Goal: Task Accomplishment & Management: Manage account settings

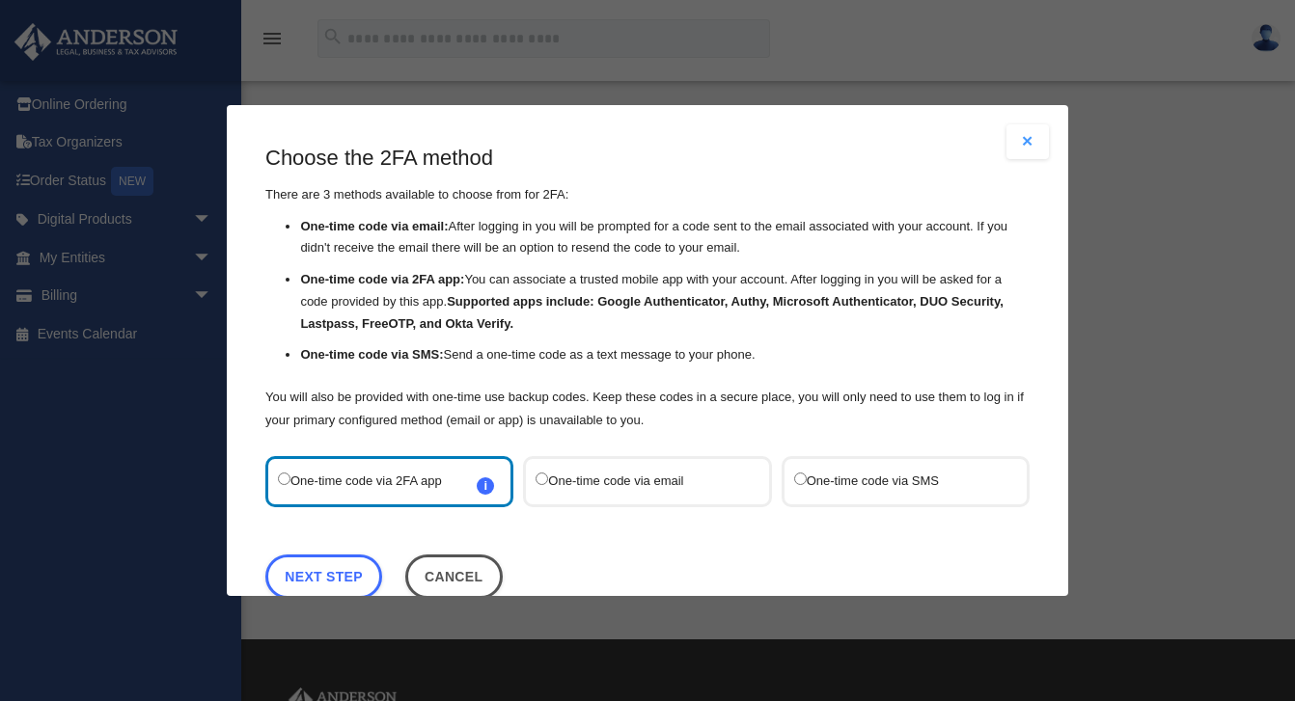
click at [854, 484] on label "One-time code via SMS" at bounding box center [896, 482] width 204 height 26
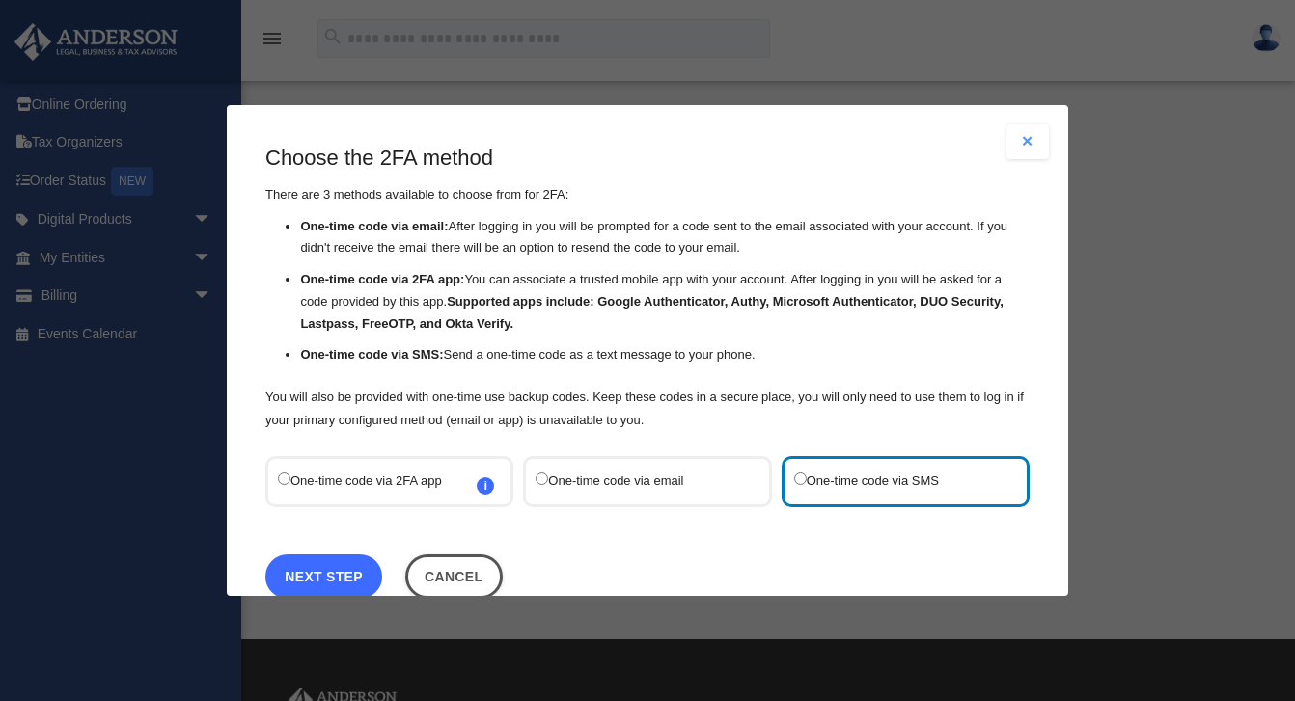
click at [352, 582] on link "Next Step" at bounding box center [323, 577] width 117 height 44
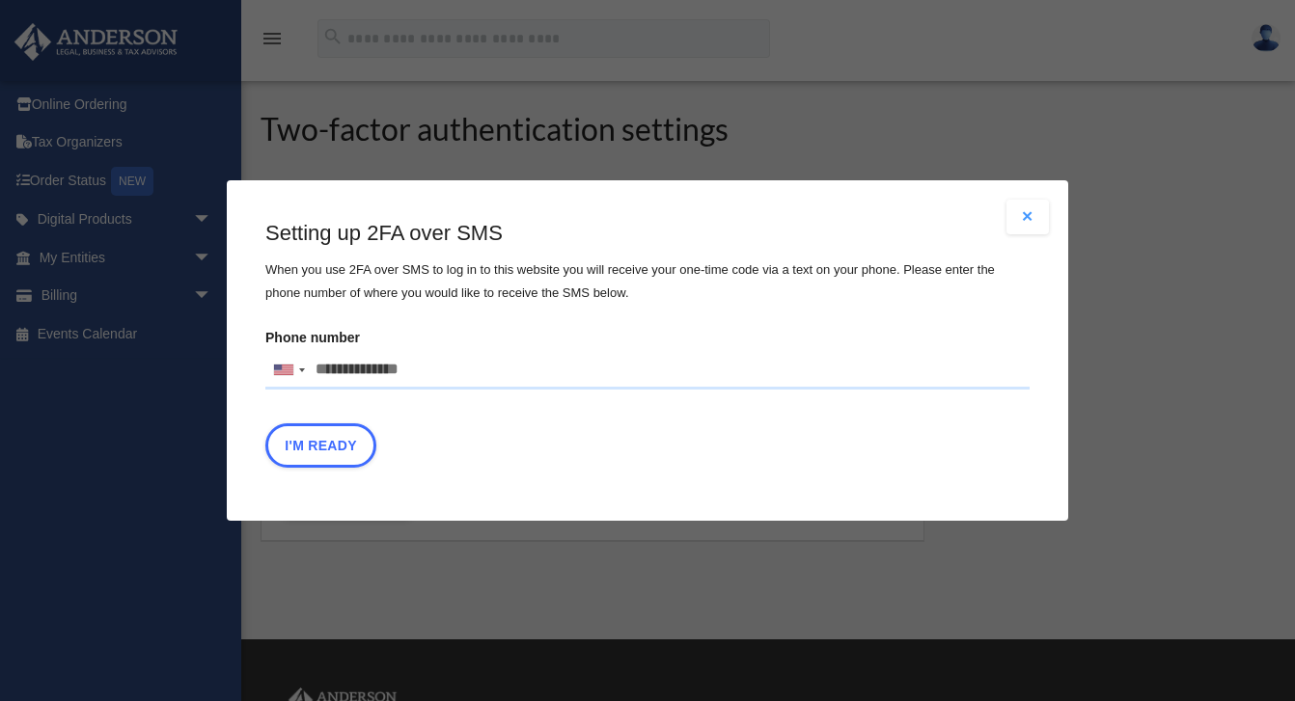
click at [349, 377] on input "Phone number United States +1 United Kingdom +44 Afghanistan (‫افغانستان‬‎) +93…" at bounding box center [647, 370] width 764 height 39
type input "**********"
click at [313, 452] on button "I'm Ready" at bounding box center [320, 446] width 111 height 44
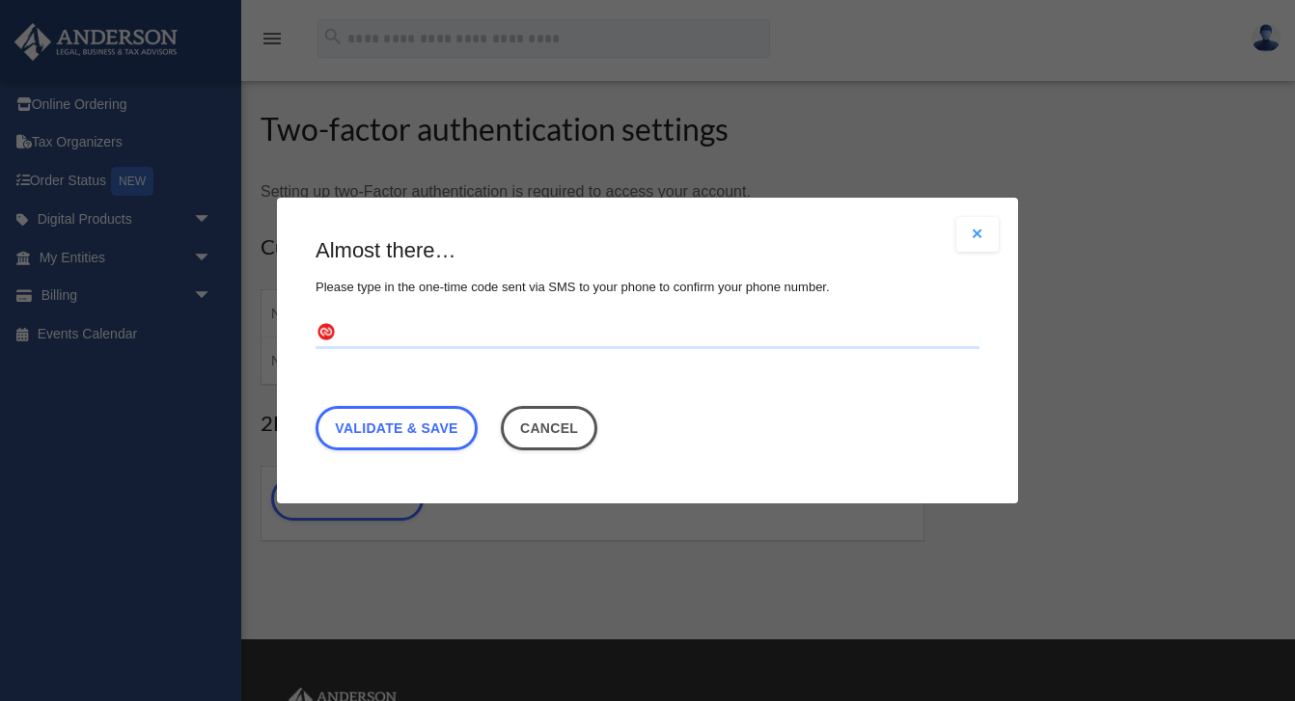
click at [386, 324] on input "text" at bounding box center [648, 333] width 664 height 31
type input "******"
click at [406, 430] on link "Validate & Save" at bounding box center [397, 428] width 162 height 44
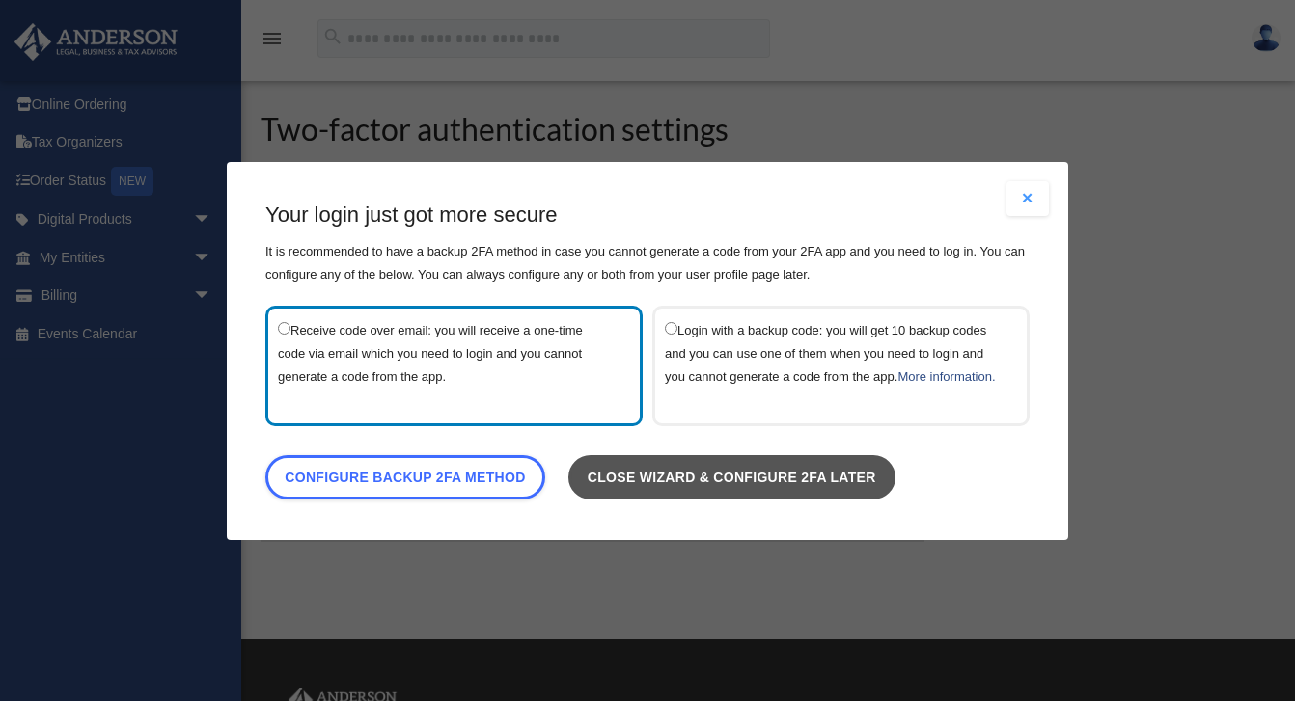
click at [611, 499] on link "Close wizard & configure 2FA later" at bounding box center [731, 476] width 327 height 44
click at [630, 485] on link "Close wizard & configure 2FA later" at bounding box center [731, 476] width 327 height 44
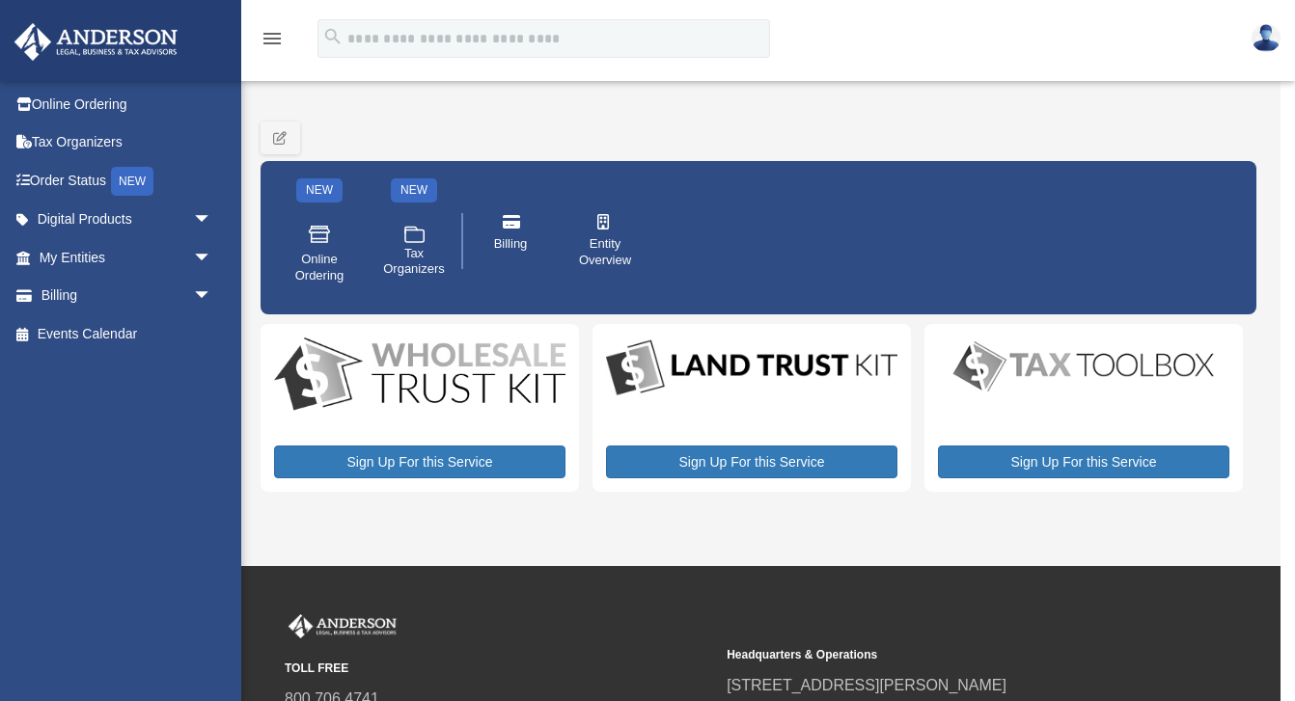
click at [1258, 36] on img at bounding box center [1265, 38] width 29 height 28
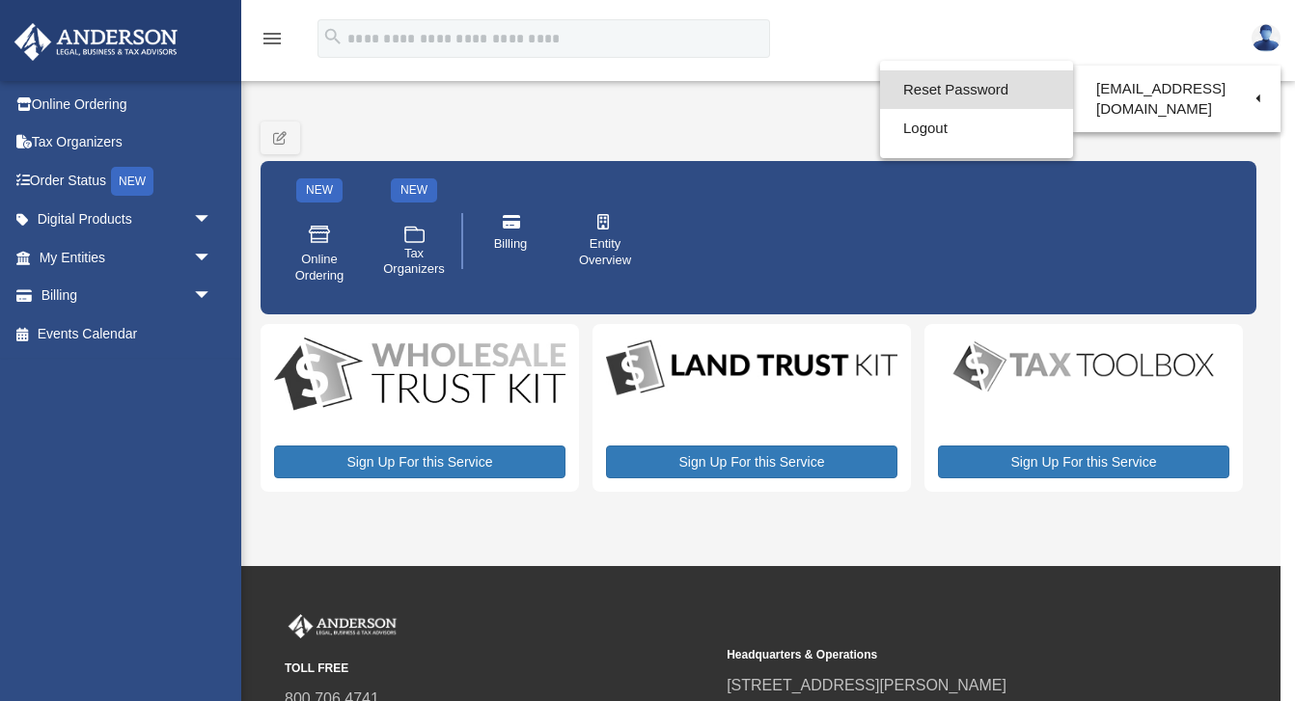
click at [1013, 86] on link "Reset Password" at bounding box center [976, 90] width 193 height 40
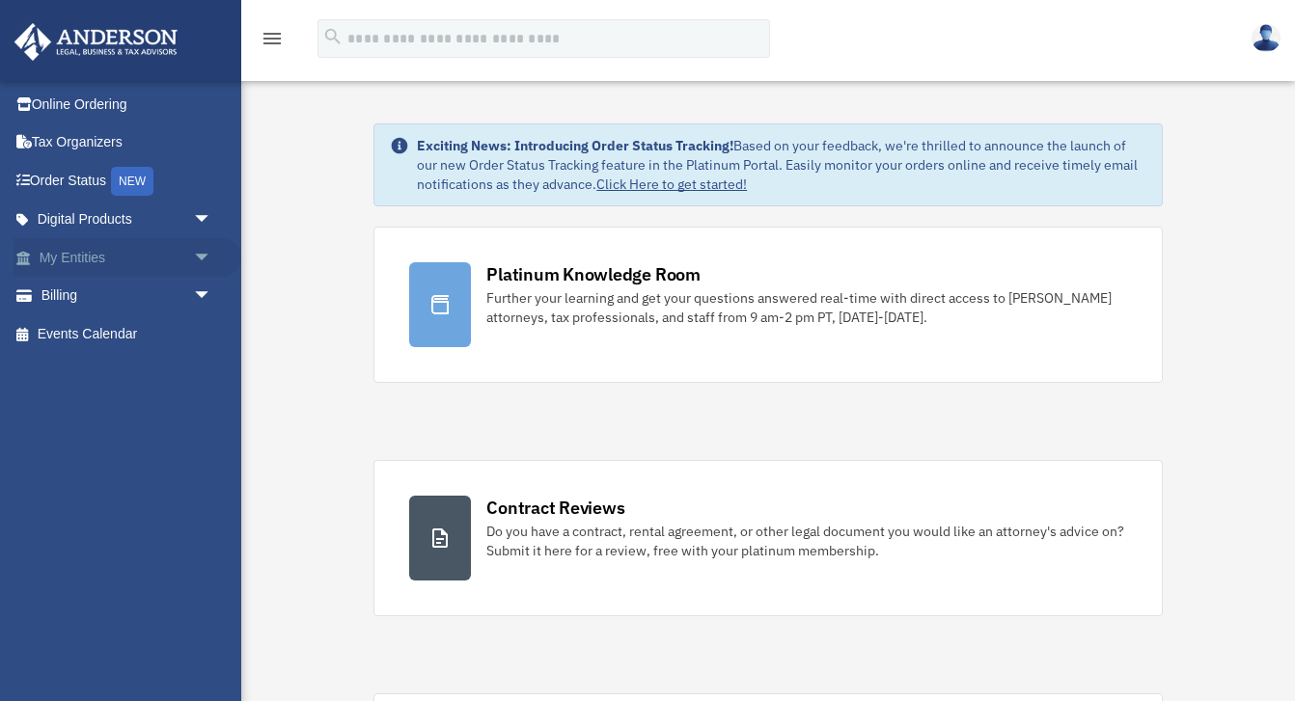
click at [80, 248] on link "My Entities arrow_drop_down" at bounding box center [128, 257] width 228 height 39
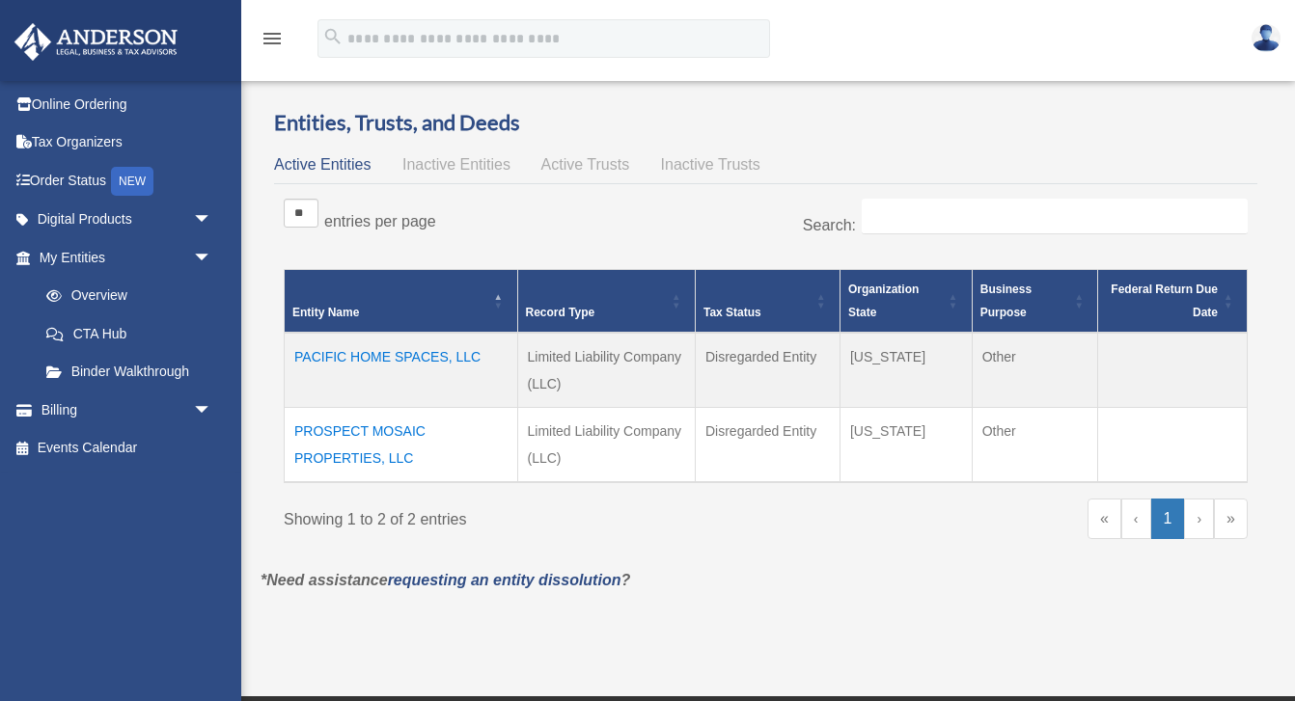
click at [370, 433] on td "PROSPECT MOSAIC PROPERTIES, LLC" at bounding box center [402, 445] width 234 height 75
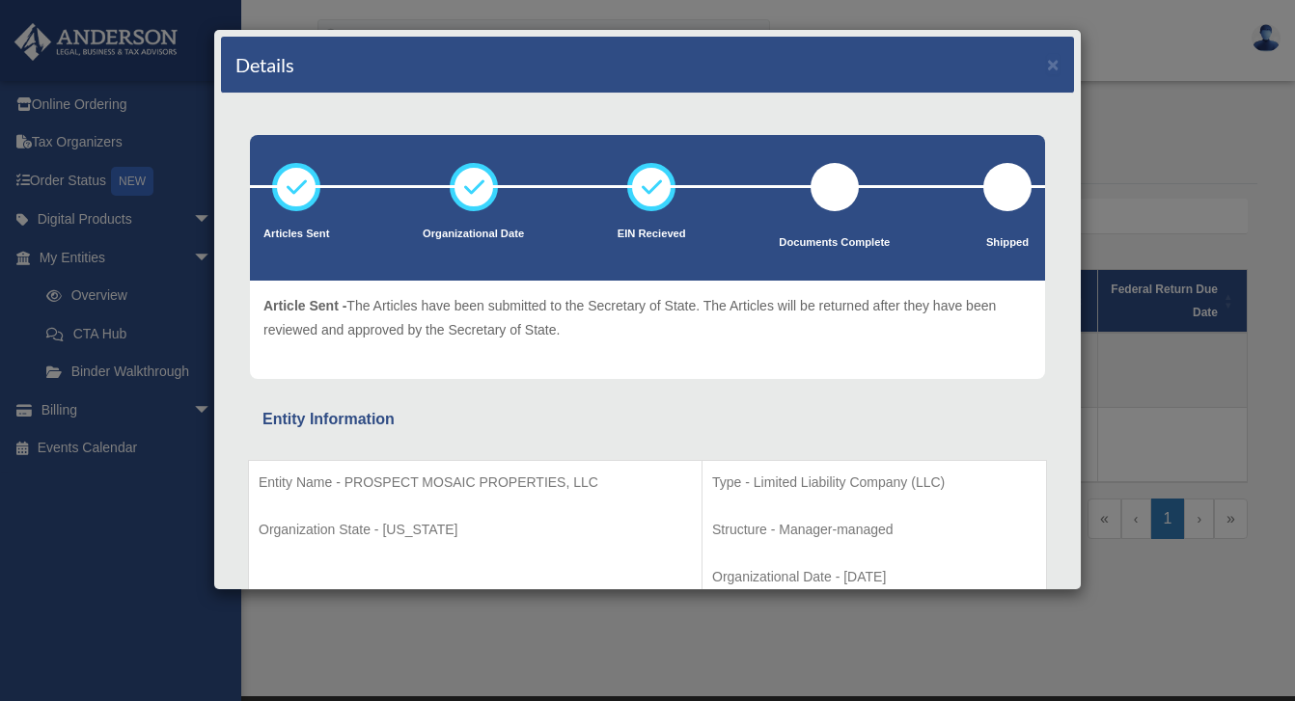
click at [1199, 135] on div "Details × Articles Sent Organizational Date" at bounding box center [647, 350] width 1295 height 701
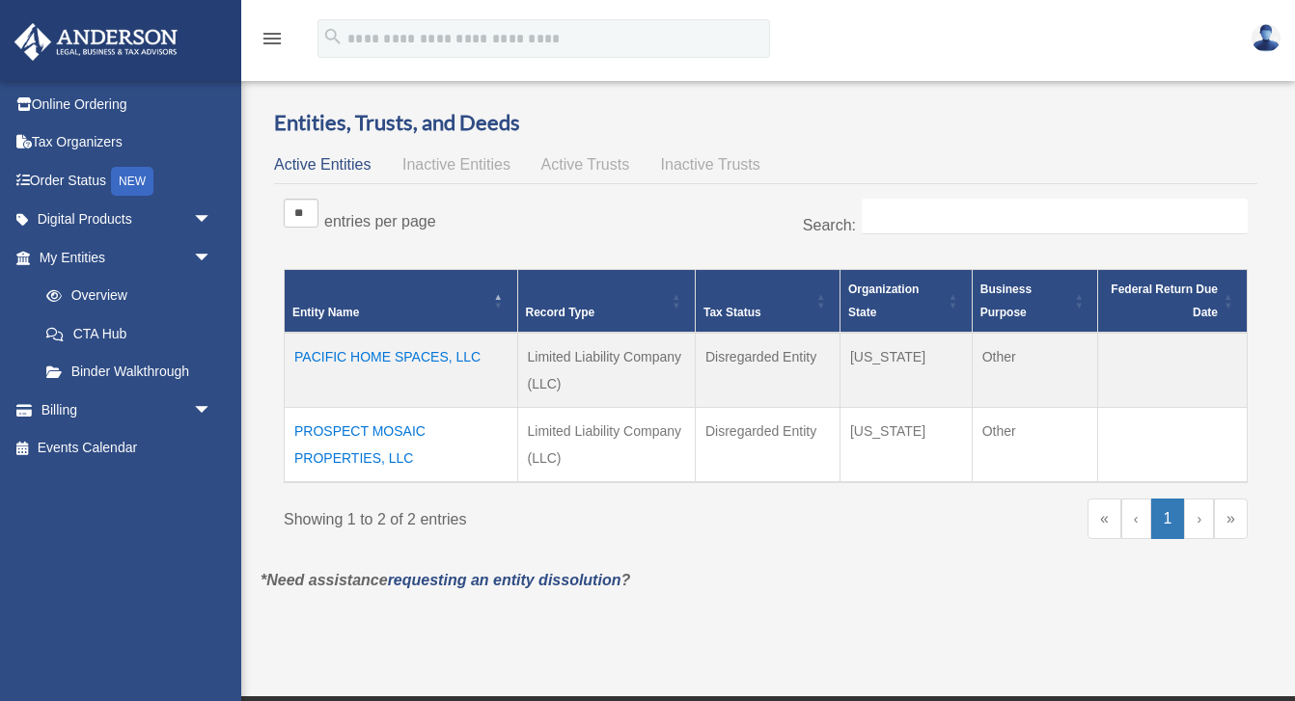
click at [383, 464] on td "PROSPECT MOSAIC PROPERTIES, LLC" at bounding box center [402, 445] width 234 height 75
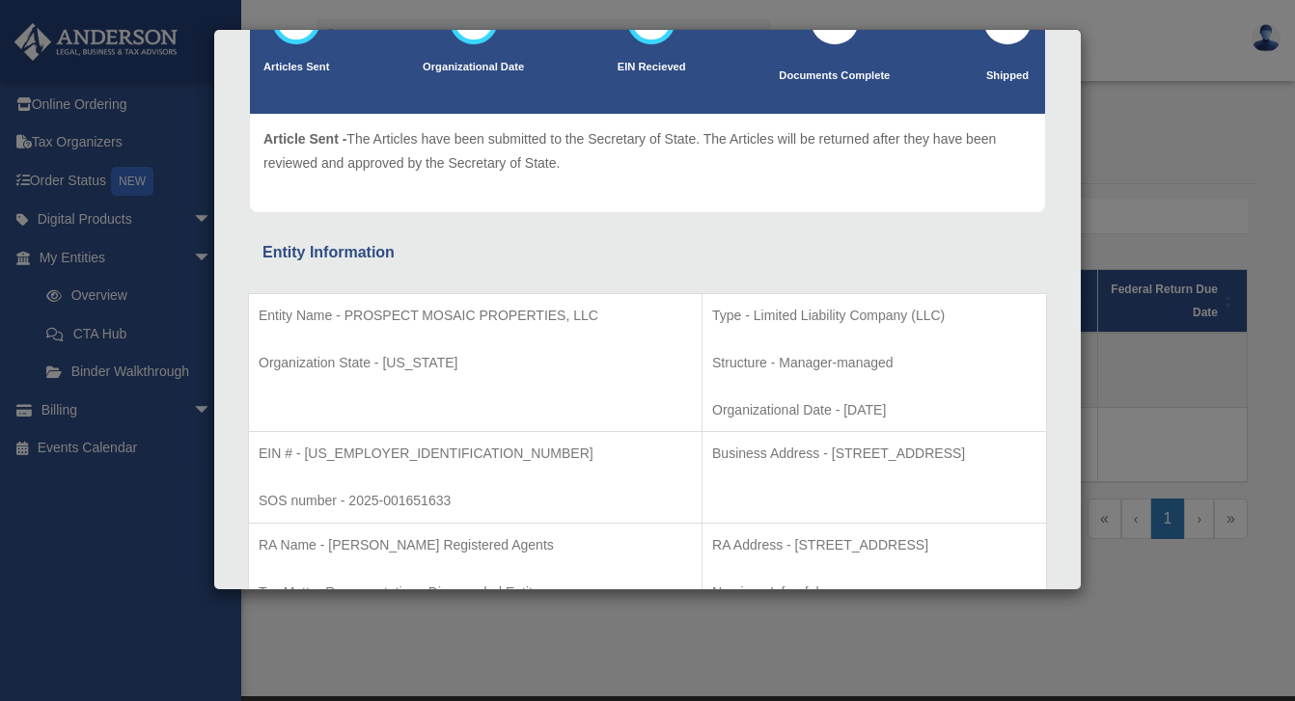
scroll to position [157, 0]
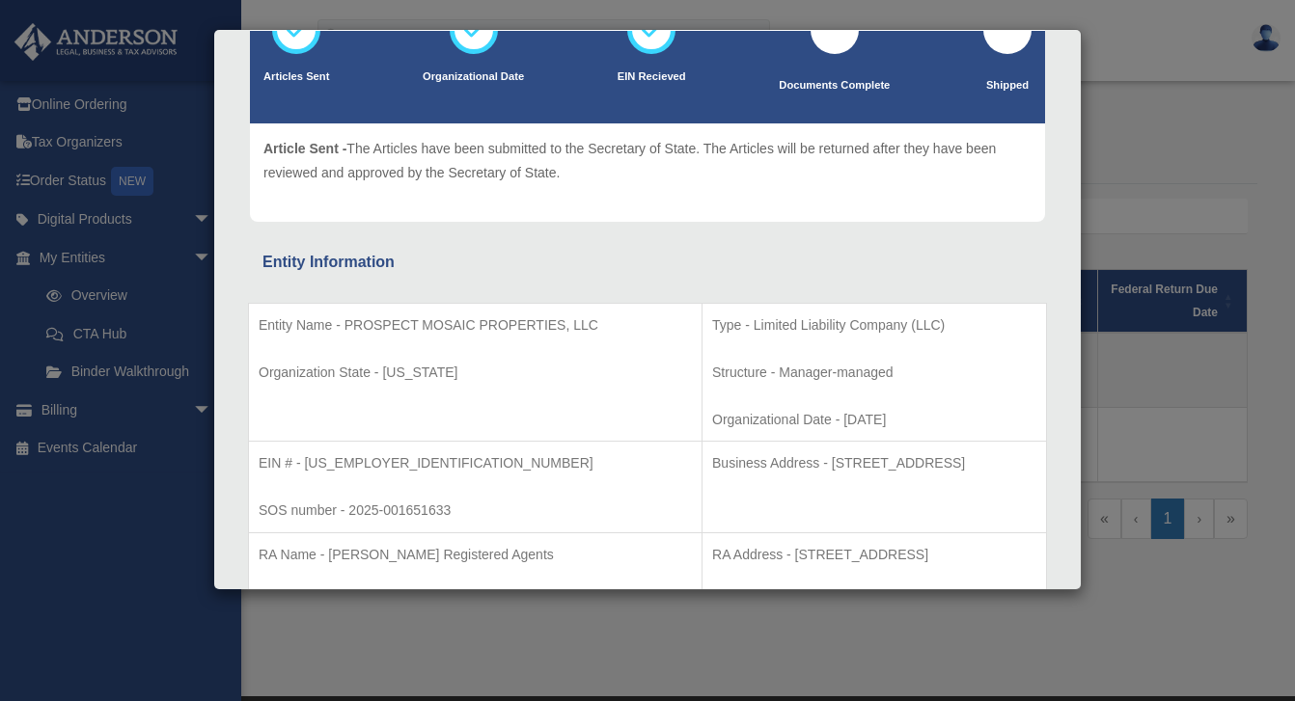
click at [1142, 141] on div "Details × Articles Sent Organizational Date" at bounding box center [647, 350] width 1295 height 701
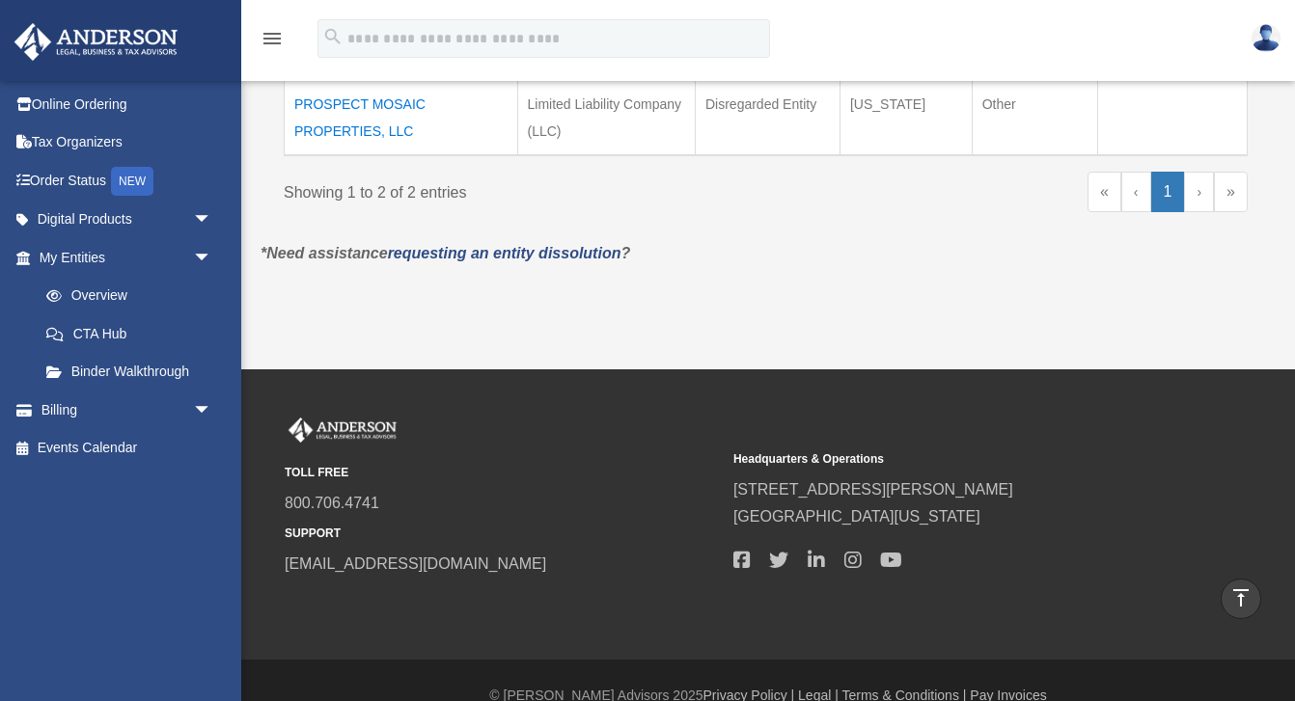
scroll to position [292, 0]
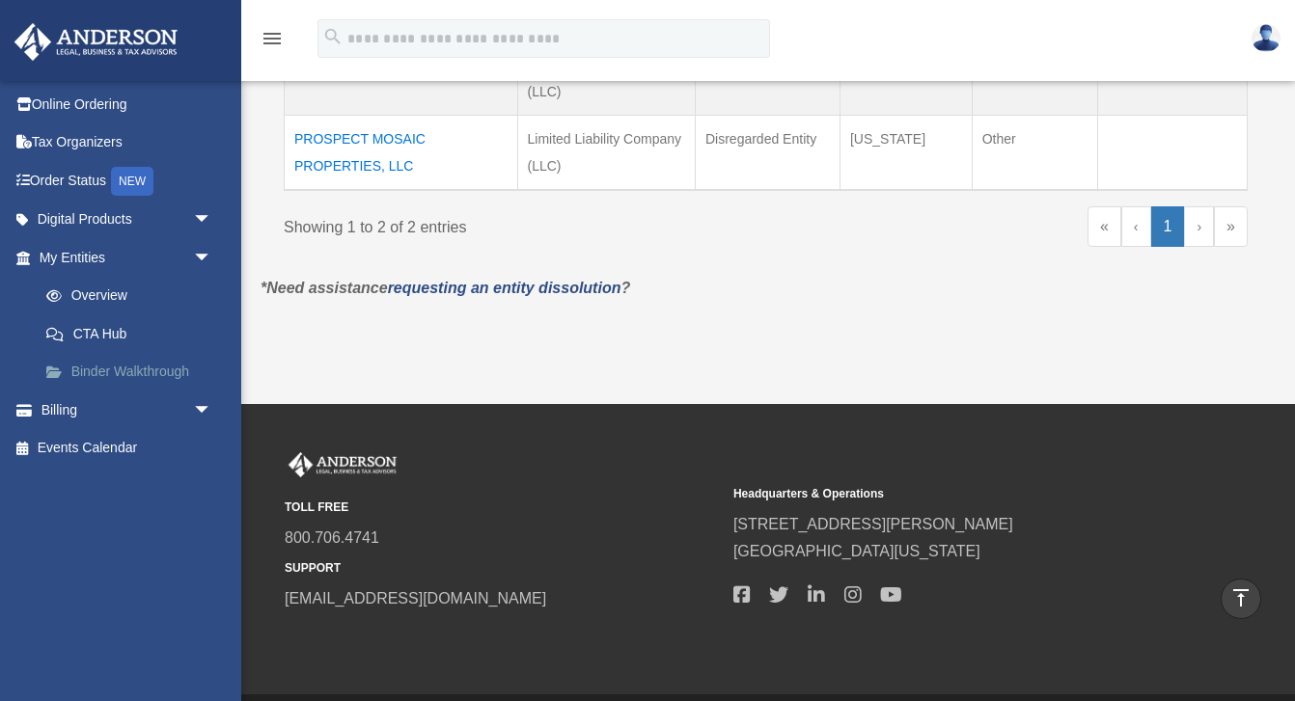
click at [133, 371] on link "Binder Walkthrough" at bounding box center [134, 372] width 214 height 39
